Goal: Task Accomplishment & Management: Use online tool/utility

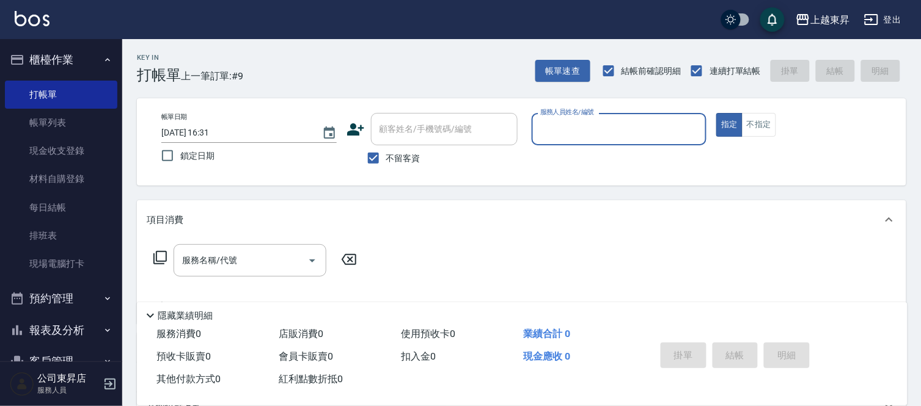
click at [574, 126] on div "服務人員姓名/編號 服務人員姓名/編號" at bounding box center [618, 129] width 175 height 32
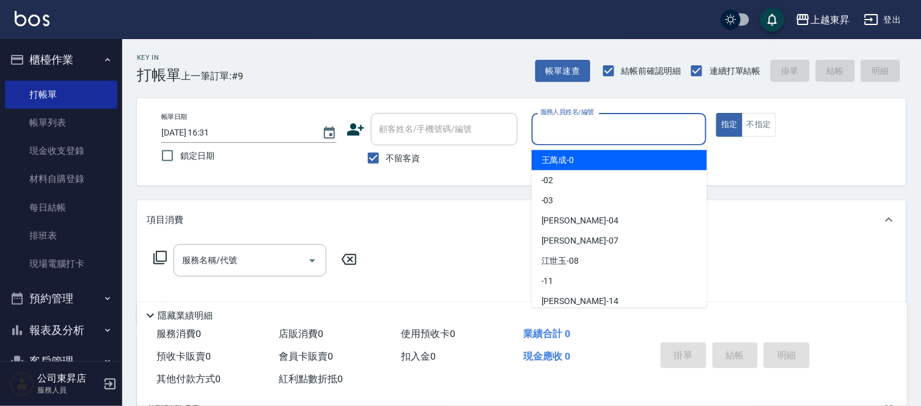
click at [563, 133] on input "服務人員姓名/編號" at bounding box center [619, 129] width 164 height 21
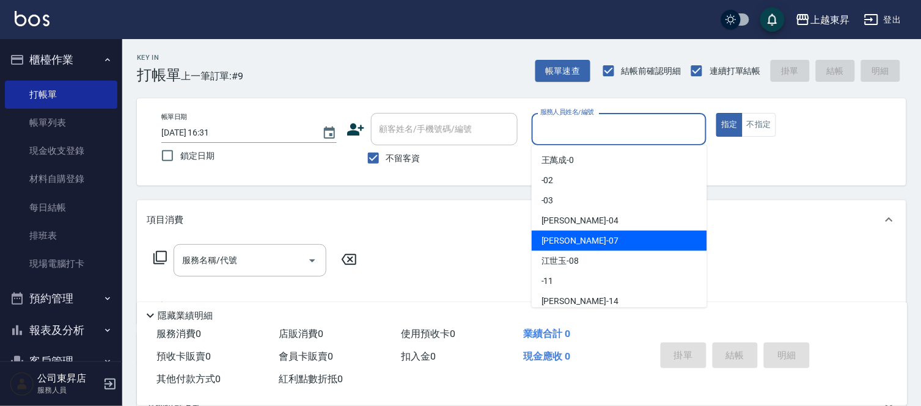
click at [582, 241] on div "[PERSON_NAME] -07" at bounding box center [618, 241] width 175 height 20
type input "[PERSON_NAME]-07"
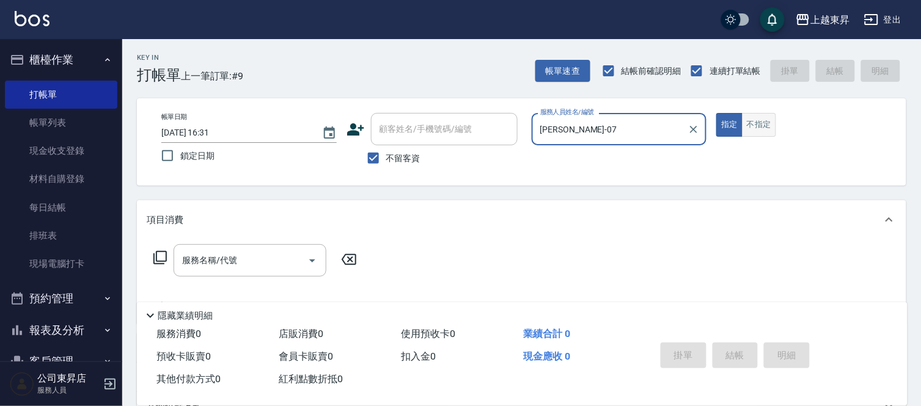
click at [753, 124] on button "不指定" at bounding box center [759, 125] width 34 height 24
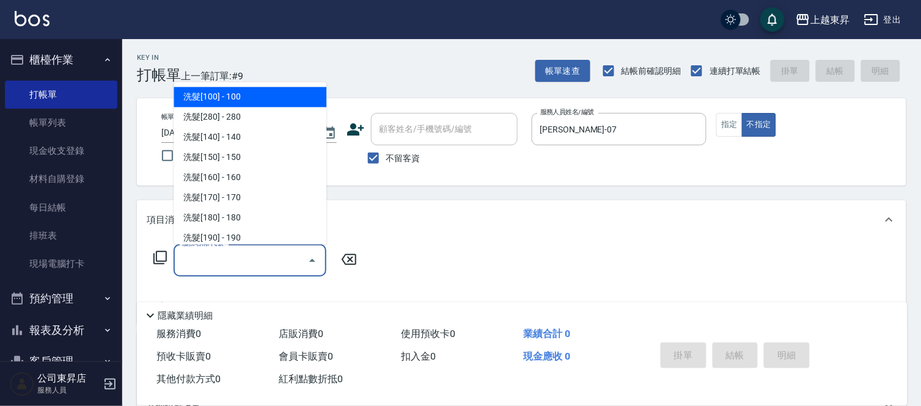
drag, startPoint x: 253, startPoint y: 257, endPoint x: 230, endPoint y: 222, distance: 41.3
click at [253, 257] on input "服務名稱/代號" at bounding box center [240, 260] width 123 height 21
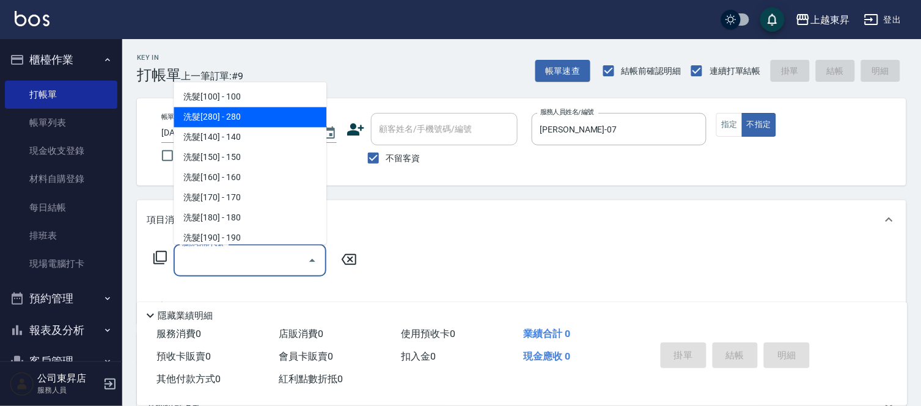
click at [248, 111] on span "洗髮[280] - 280" at bounding box center [249, 118] width 153 height 20
type input "洗髮[280](202)"
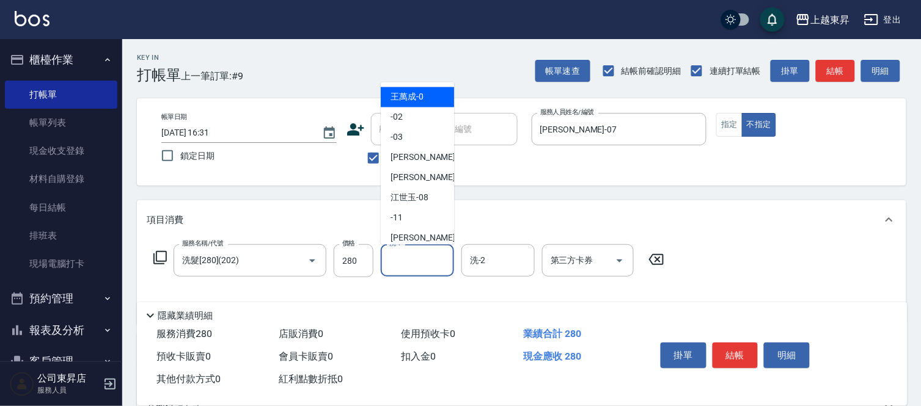
click at [420, 260] on input "洗-1" at bounding box center [417, 260] width 62 height 21
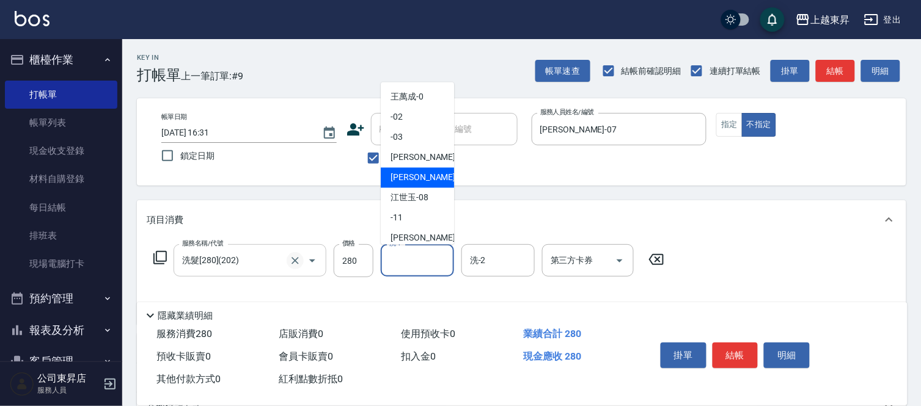
drag, startPoint x: 414, startPoint y: 178, endPoint x: 295, endPoint y: 258, distance: 143.5
click at [414, 175] on span "[PERSON_NAME] -07" at bounding box center [428, 178] width 77 height 13
type input "[PERSON_NAME]-07"
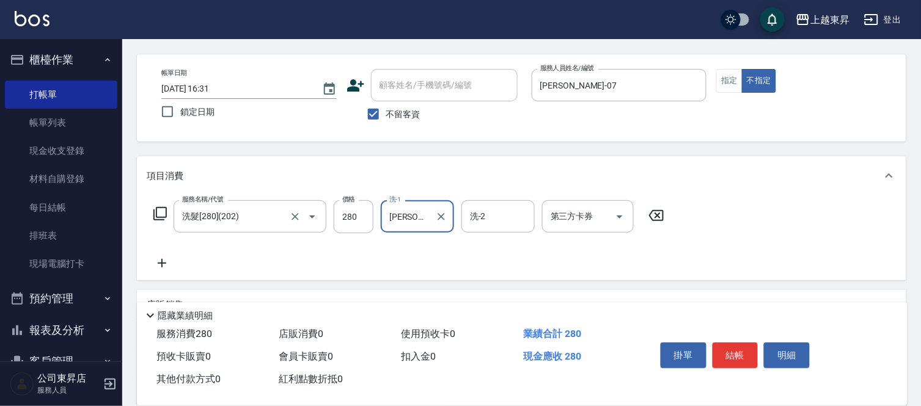
scroll to position [68, 0]
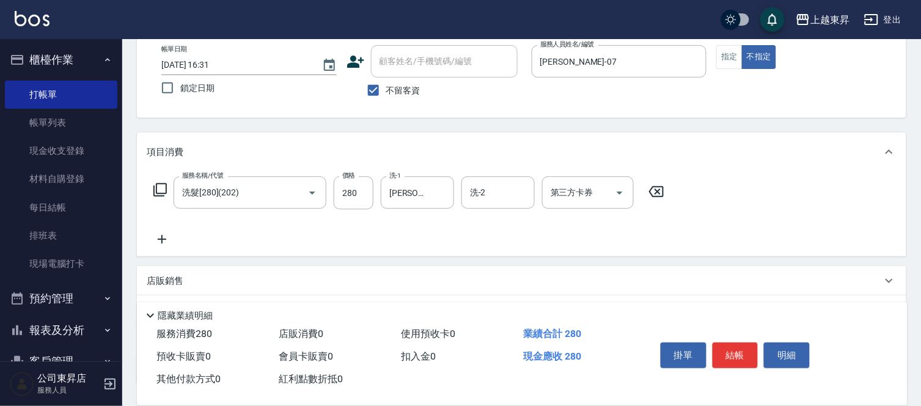
click at [163, 243] on icon at bounding box center [162, 239] width 31 height 15
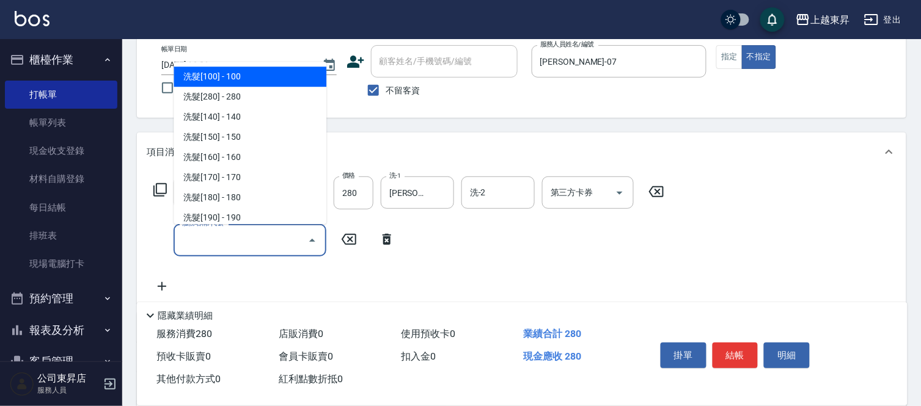
click at [221, 239] on input "服務名稱/代號" at bounding box center [240, 240] width 123 height 21
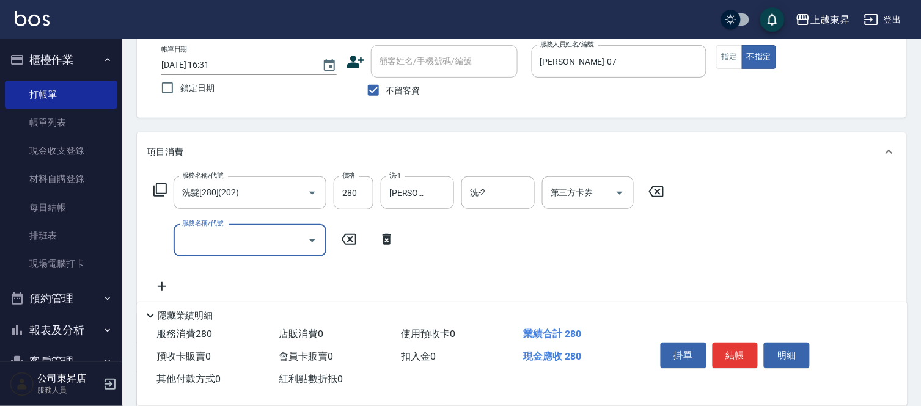
click at [221, 239] on input "服務名稱/代號" at bounding box center [240, 240] width 123 height 21
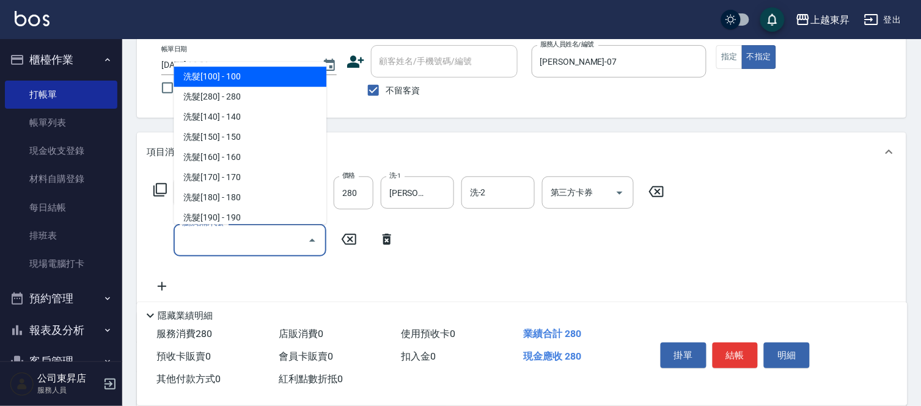
click at [221, 239] on input "服務名稱/代號" at bounding box center [240, 240] width 123 height 21
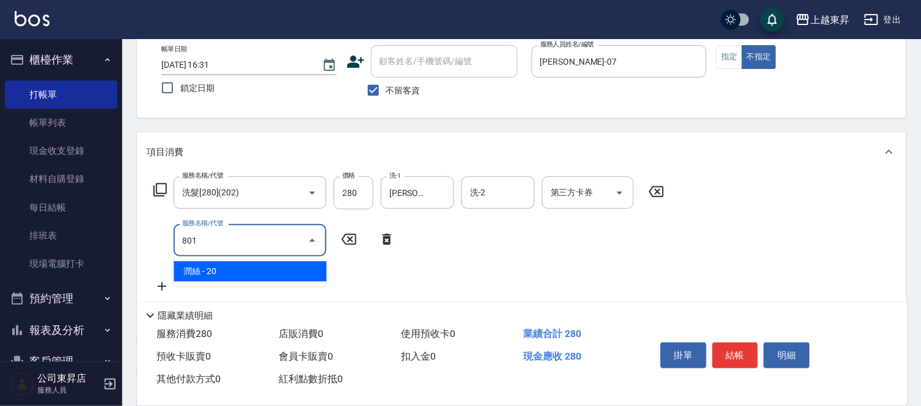
click at [295, 272] on span "潤絲 - 20" at bounding box center [249, 271] width 153 height 20
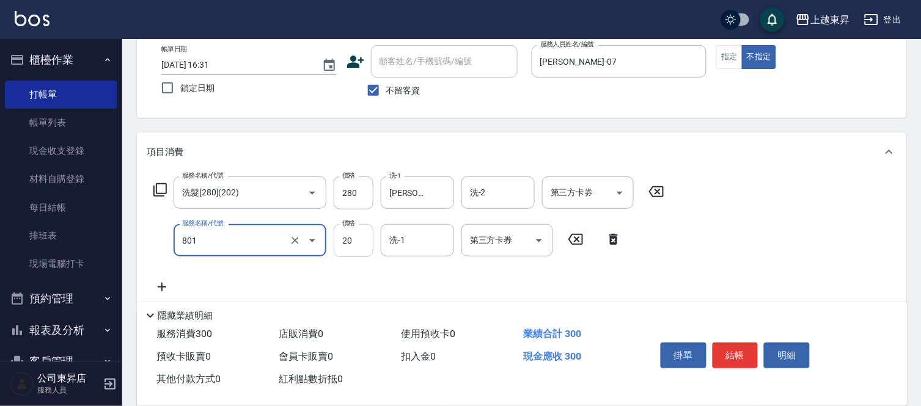
type input "潤絲(801)"
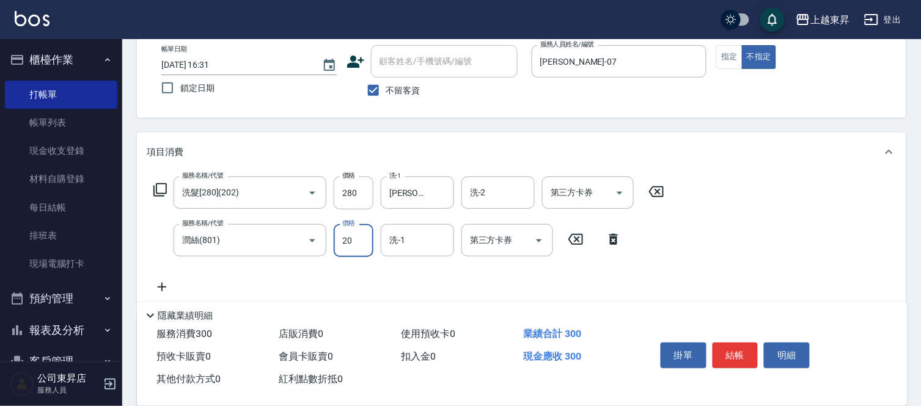
click at [342, 240] on input "20" at bounding box center [354, 240] width 40 height 33
type input "30"
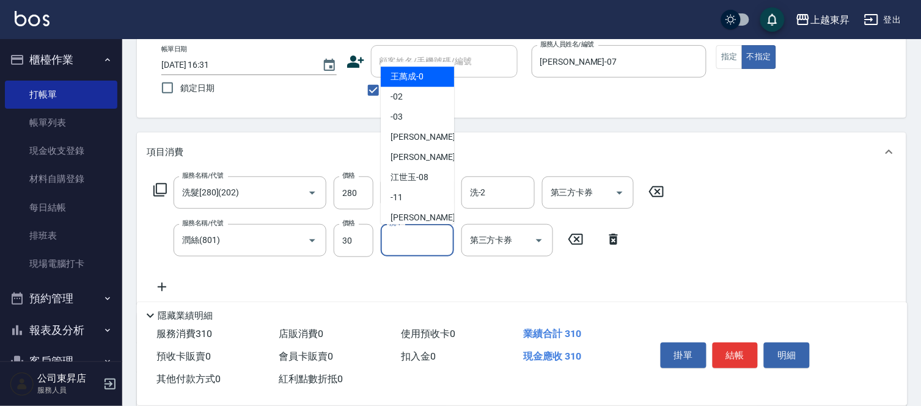
click at [430, 241] on input "洗-1" at bounding box center [417, 240] width 62 height 21
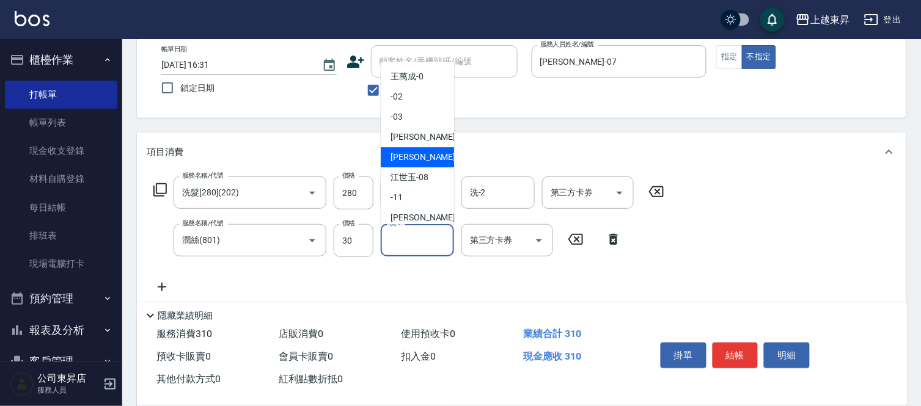
click at [398, 156] on span "[PERSON_NAME] -07" at bounding box center [428, 157] width 77 height 13
type input "[PERSON_NAME]-07"
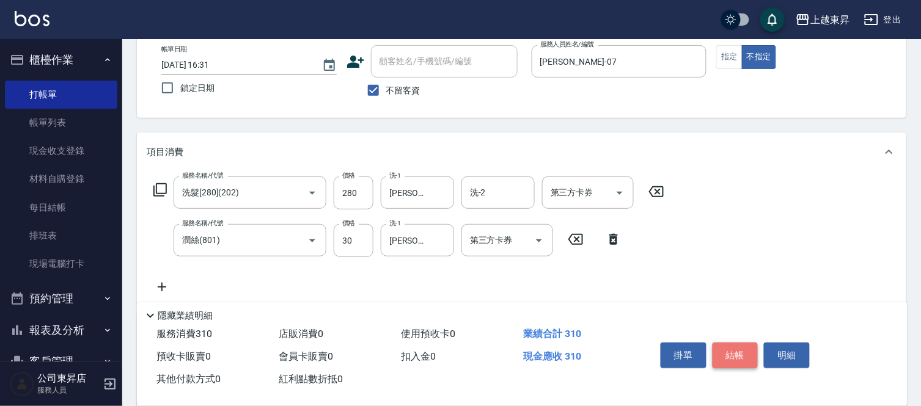
click at [732, 349] on button "結帳" at bounding box center [735, 356] width 46 height 26
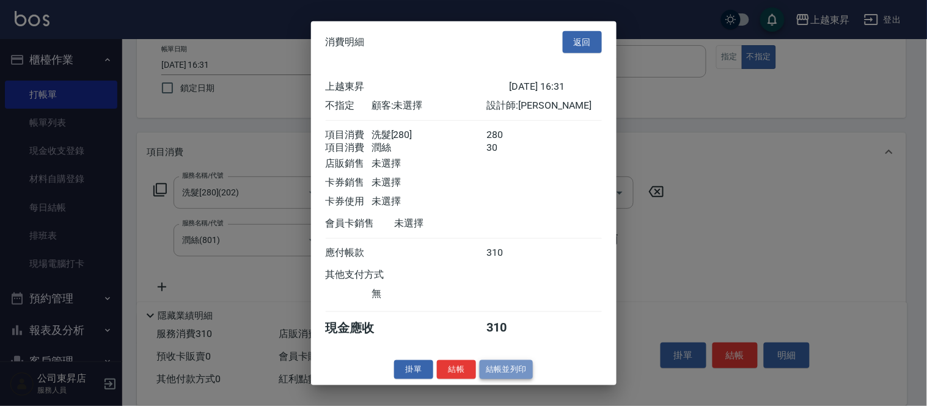
click at [521, 376] on button "結帳並列印" at bounding box center [505, 369] width 53 height 19
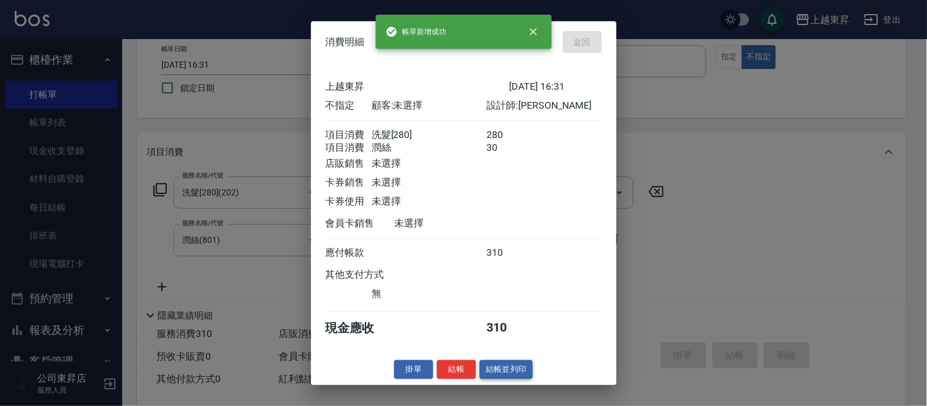
type input "[DATE] 17:16"
